Goal: Find specific page/section: Find specific page/section

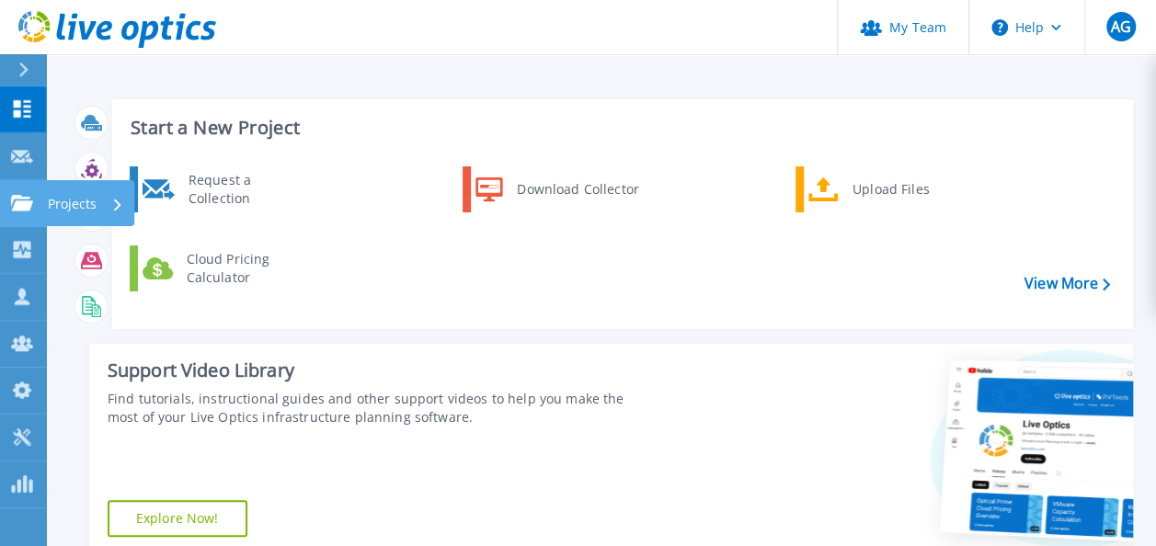
click at [66, 193] on p "Projects" at bounding box center [72, 204] width 49 height 48
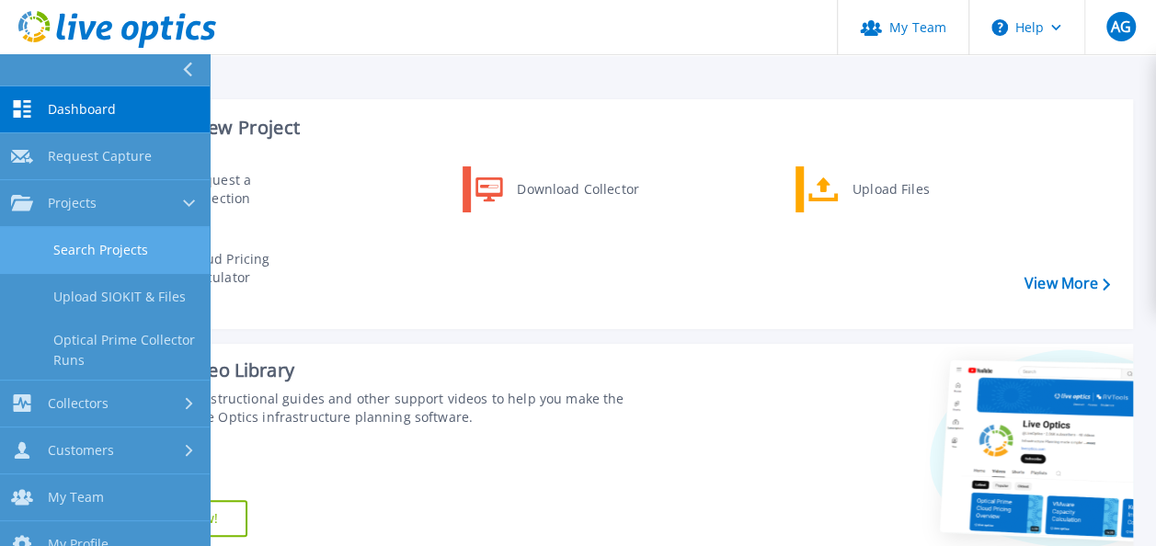
click at [129, 252] on link "Search Projects" at bounding box center [105, 250] width 210 height 47
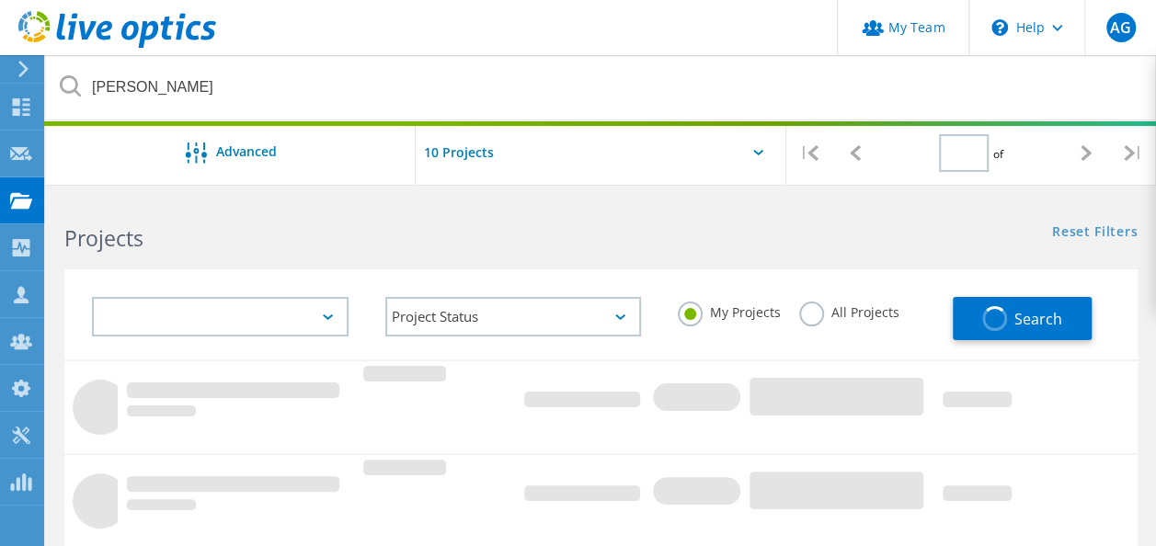
type input "1"
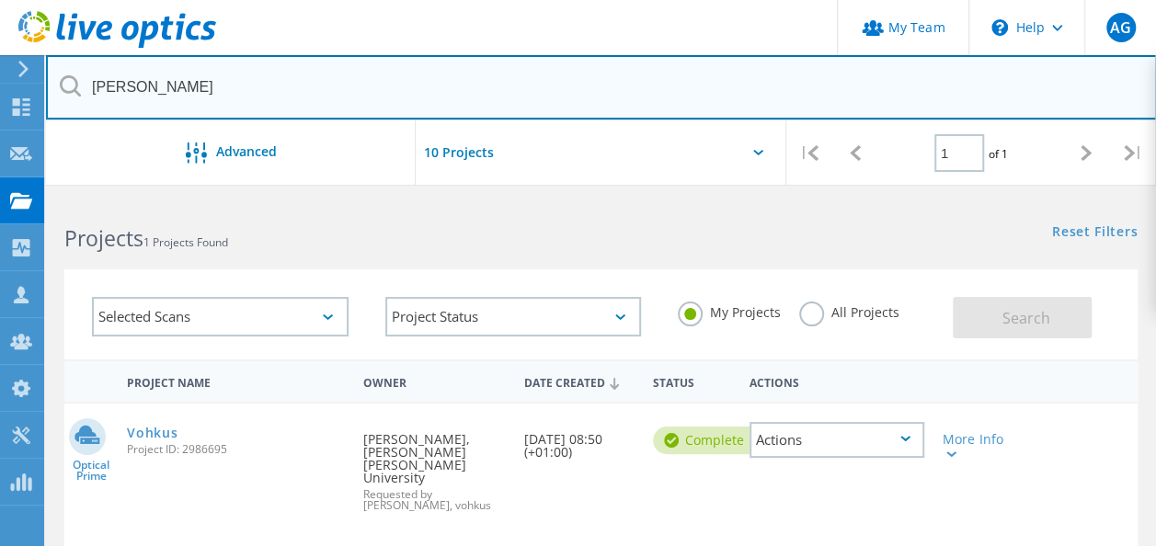
click at [185, 94] on input "[PERSON_NAME]" at bounding box center [601, 87] width 1111 height 64
drag, startPoint x: 208, startPoint y: 88, endPoint x: 40, endPoint y: 86, distance: 167.4
click at [39, 198] on div "My Team \n Help Explore Helpful Articles Contact Support AG Partner Team Admin …" at bounding box center [578, 555] width 1156 height 714
click at [169, 90] on input "[PERSON_NAME]" at bounding box center [601, 87] width 1111 height 64
drag, startPoint x: 100, startPoint y: 93, endPoint x: 82, endPoint y: 92, distance: 18.4
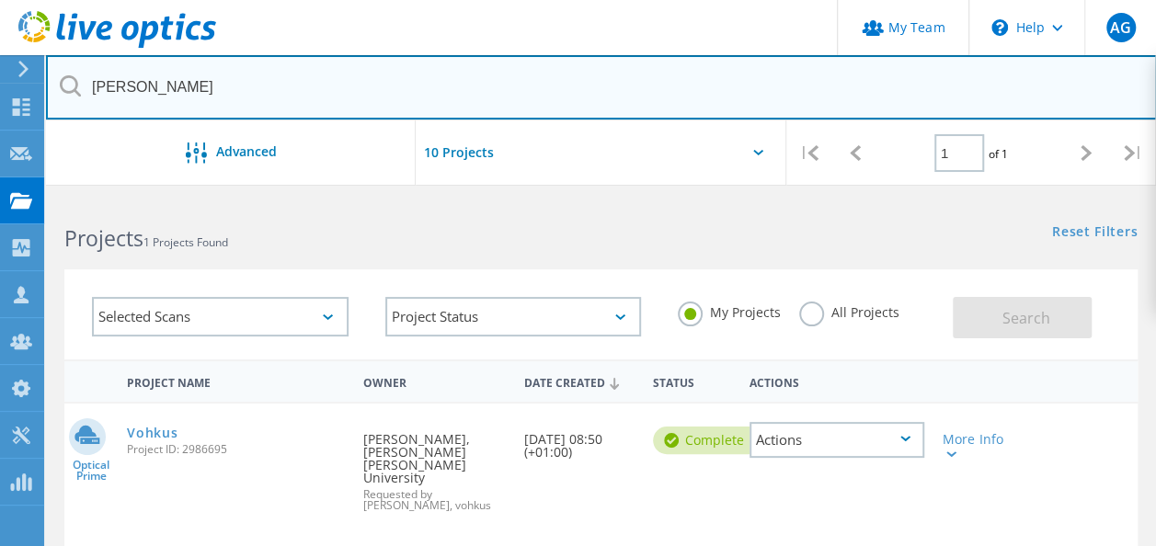
click at [82, 92] on input "[PERSON_NAME]" at bounding box center [601, 87] width 1111 height 64
click at [198, 93] on input "[PERSON_NAME]" at bounding box center [601, 87] width 1111 height 64
drag, startPoint x: 215, startPoint y: 92, endPoint x: 86, endPoint y: 93, distance: 129.7
click at [86, 93] on input "[PERSON_NAME]" at bounding box center [601, 87] width 1111 height 64
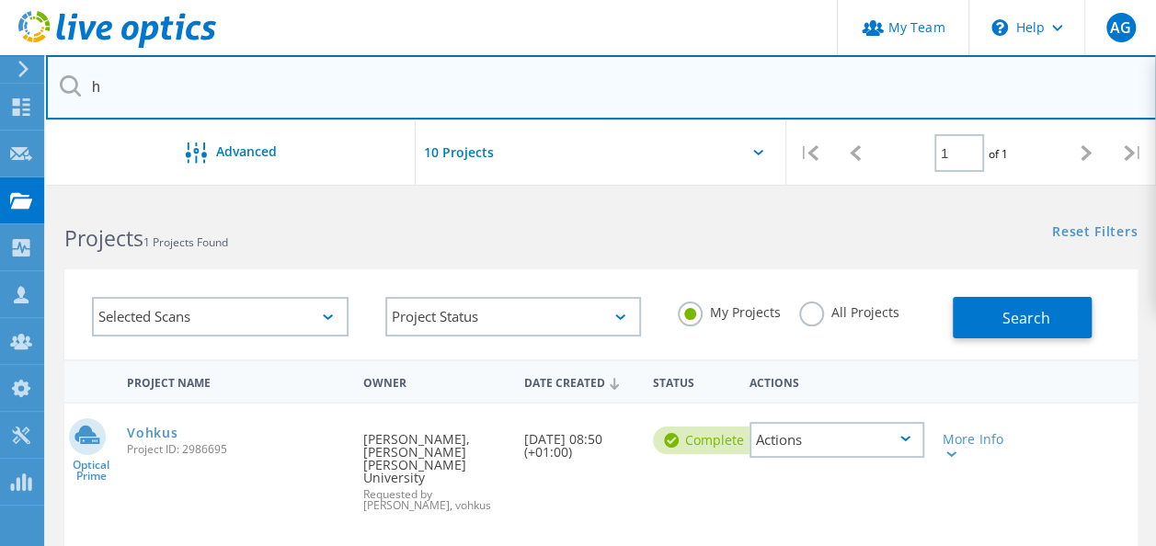
type input "hurlingham"
click at [539, 94] on input "hurlingham" at bounding box center [601, 87] width 1111 height 64
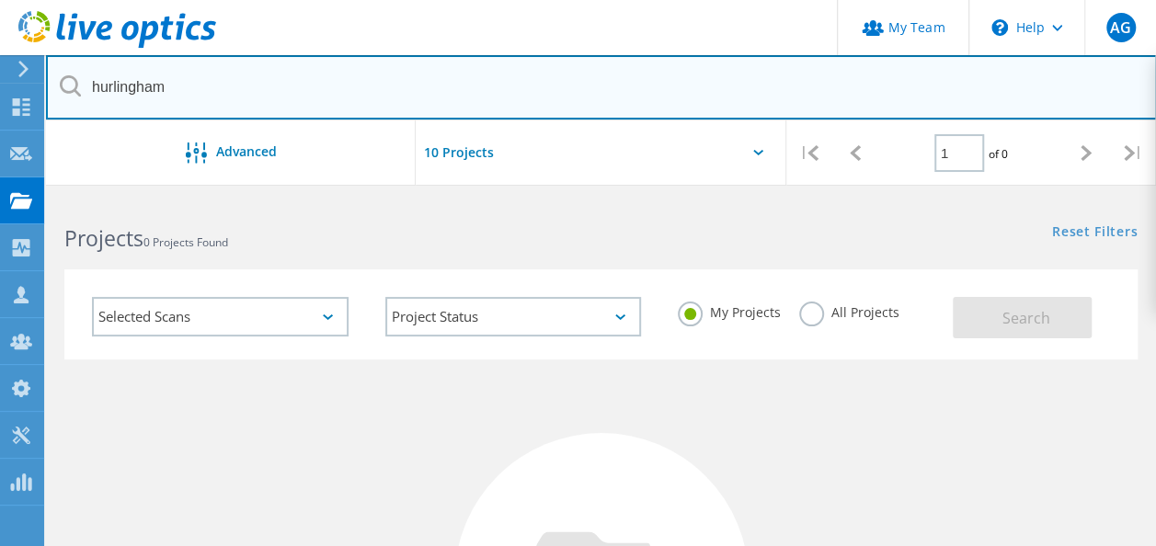
drag, startPoint x: 206, startPoint y: 95, endPoint x: 219, endPoint y: 92, distance: 13.2
click at [207, 94] on input "hurlingham" at bounding box center [601, 87] width 1111 height 64
drag, startPoint x: 275, startPoint y: 90, endPoint x: -4, endPoint y: 81, distance: 278.9
click at [0, 81] on html "My Team \n Help Explore Helpful Articles Contact Support AG Partner Team Admin …" at bounding box center [578, 456] width 1156 height 912
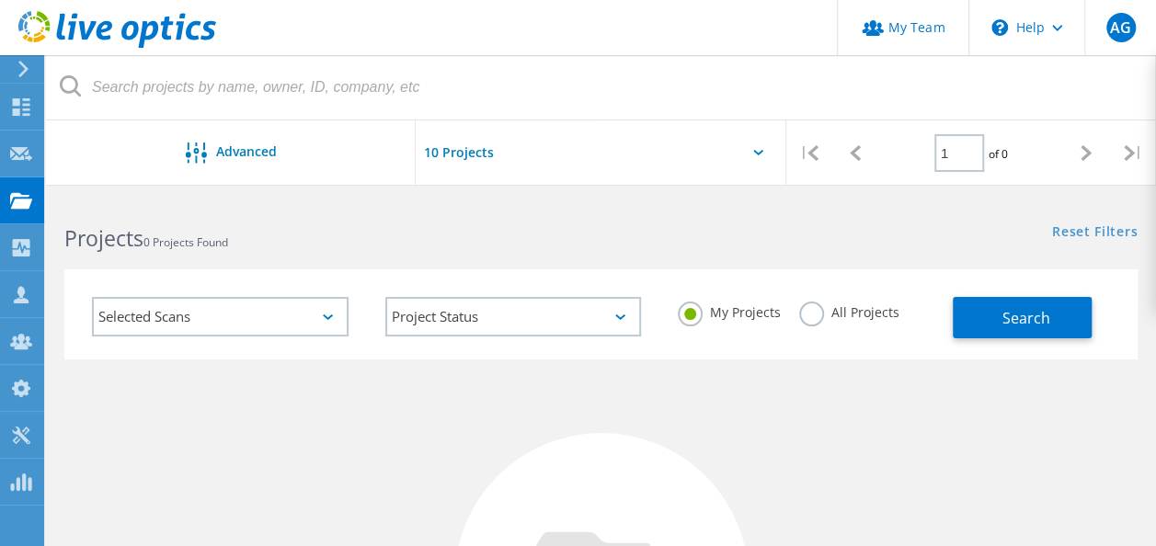
click at [366, 204] on div "Projects 0 Projects Found" at bounding box center [323, 222] width 555 height 49
